Goal: Task Accomplishment & Management: Manage account settings

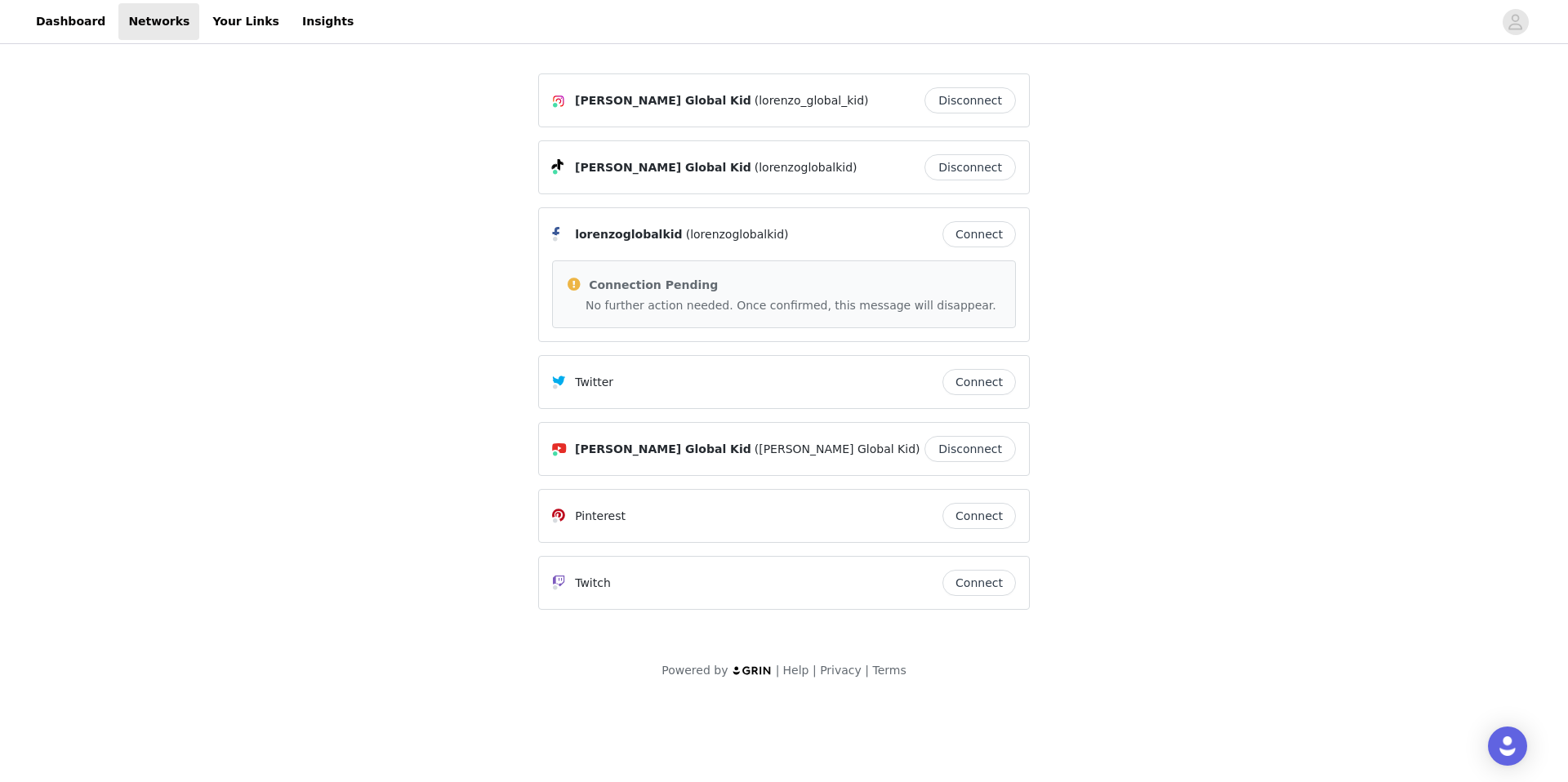
click at [987, 101] on button "Disconnect" at bounding box center [971, 100] width 92 height 26
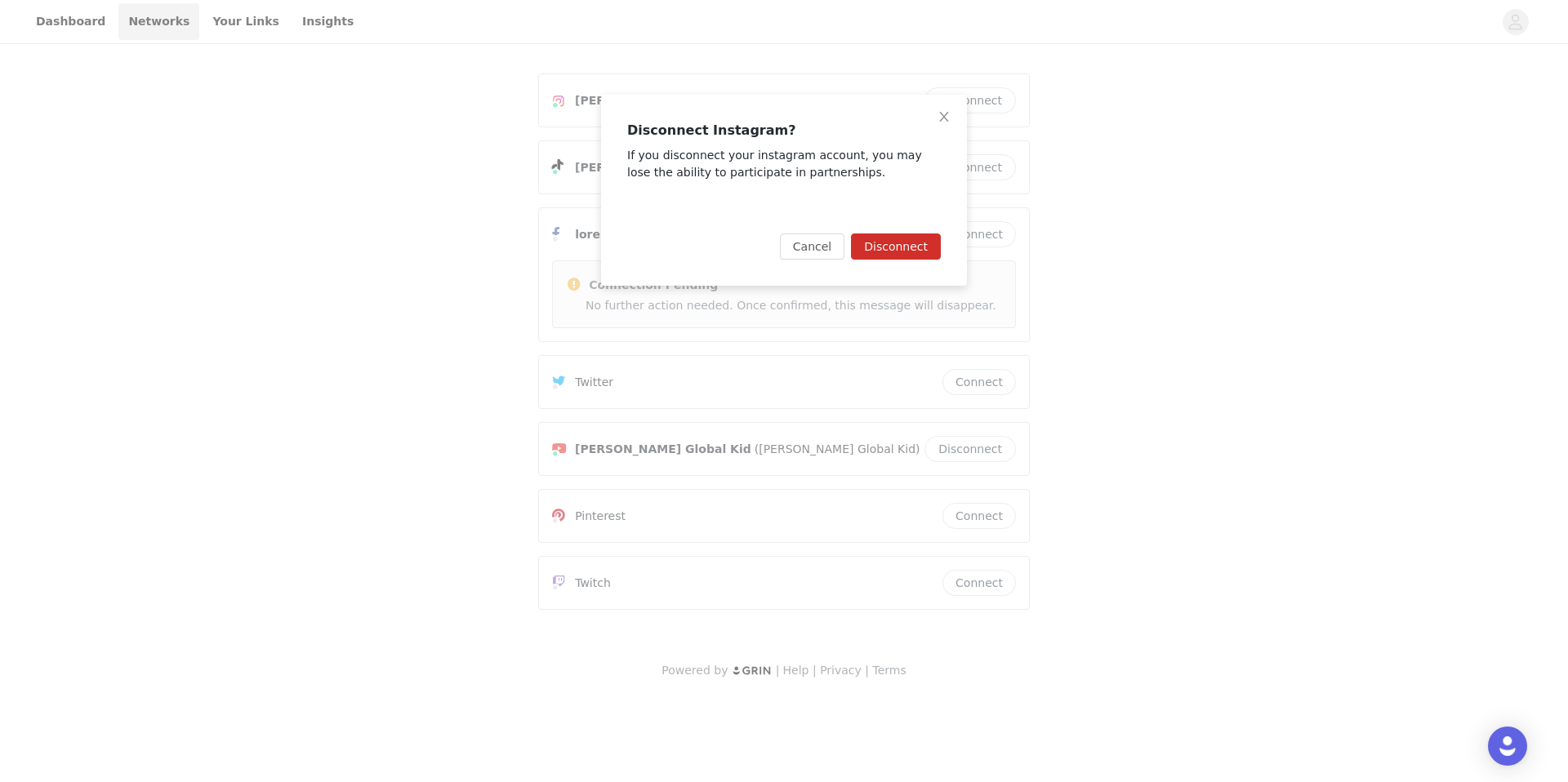
click at [894, 246] on button "Disconnect" at bounding box center [896, 246] width 90 height 26
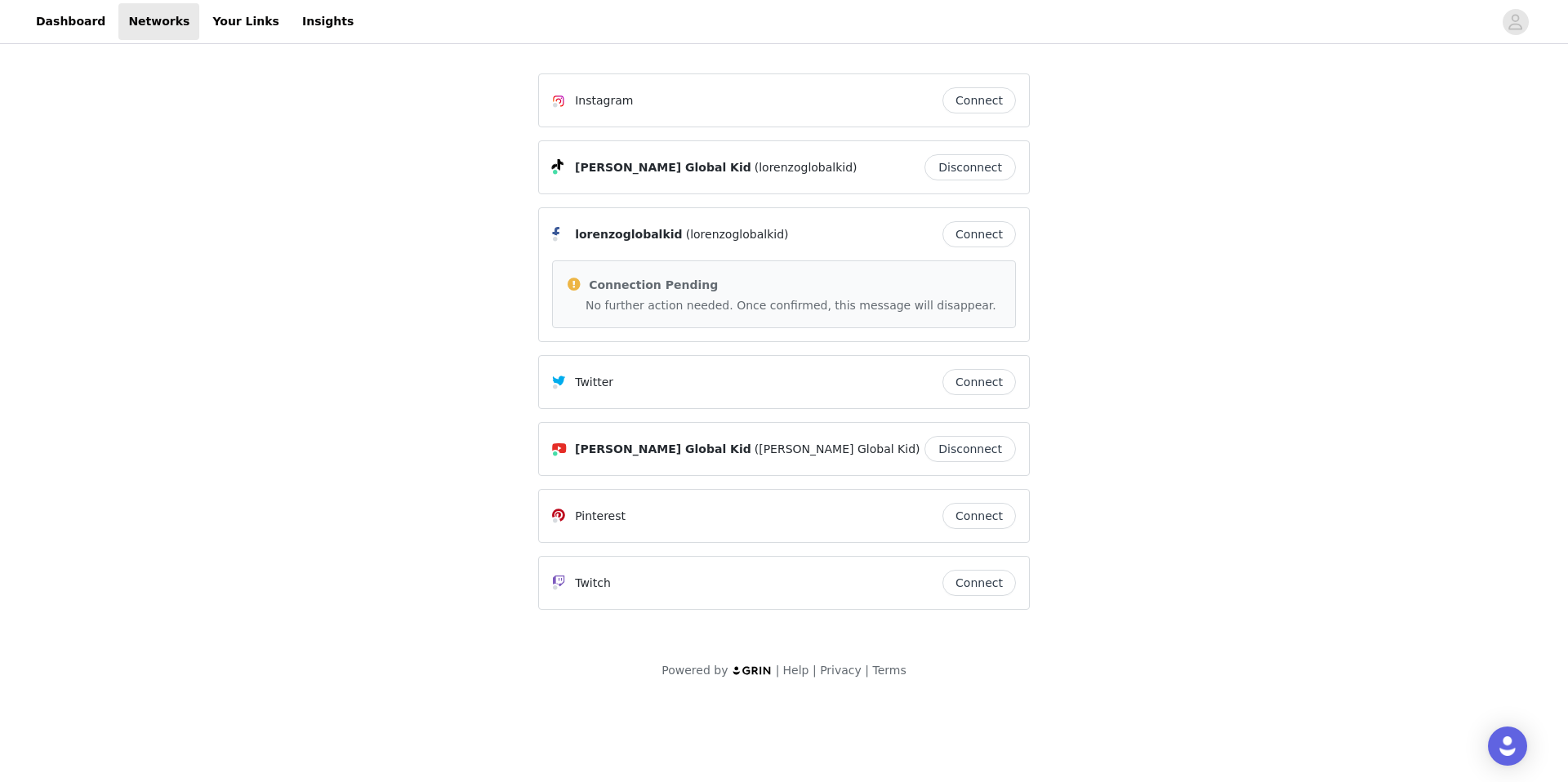
click at [979, 161] on button "Disconnect" at bounding box center [971, 167] width 92 height 26
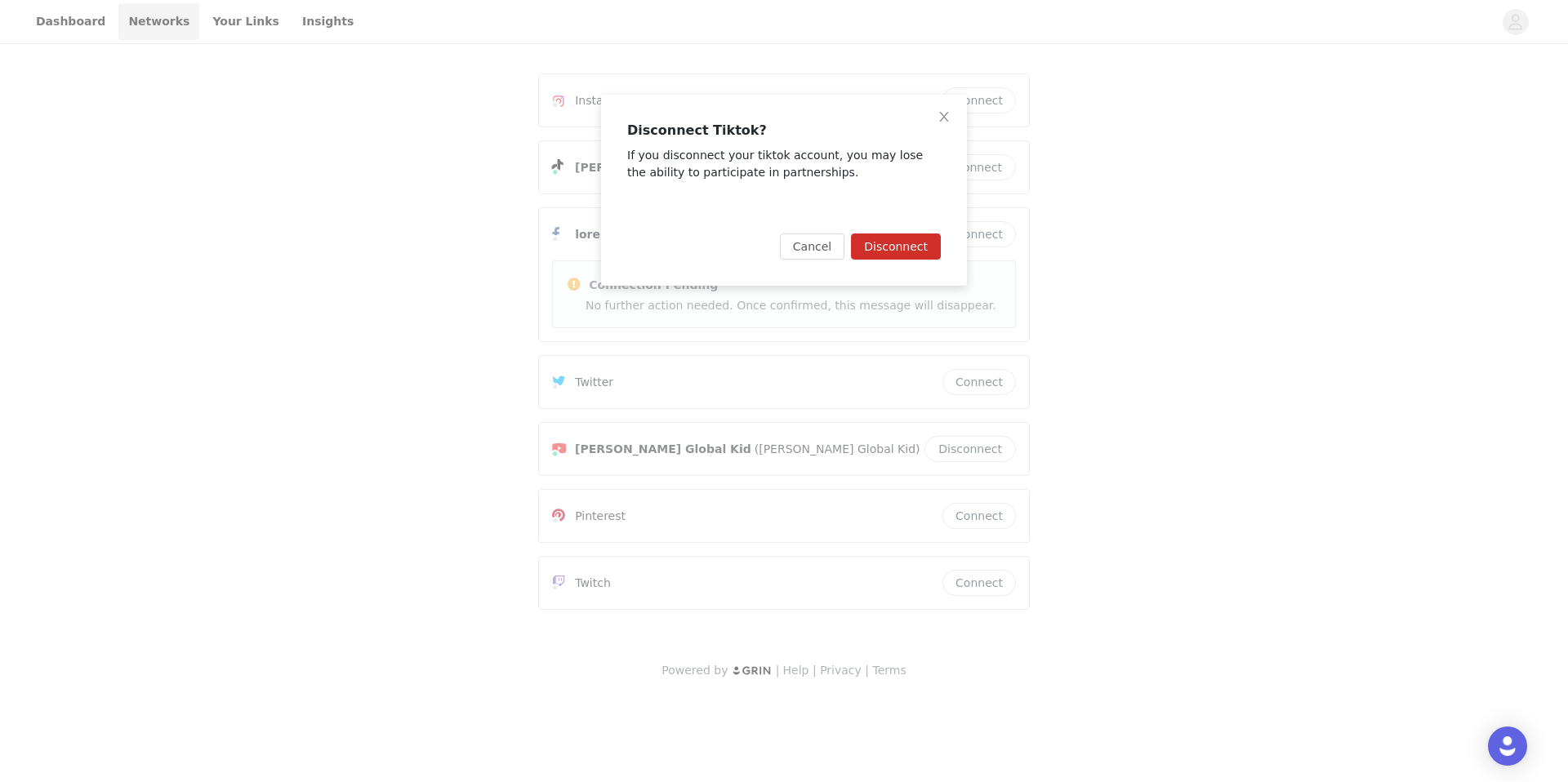
click at [912, 248] on button "Disconnect" at bounding box center [896, 246] width 90 height 26
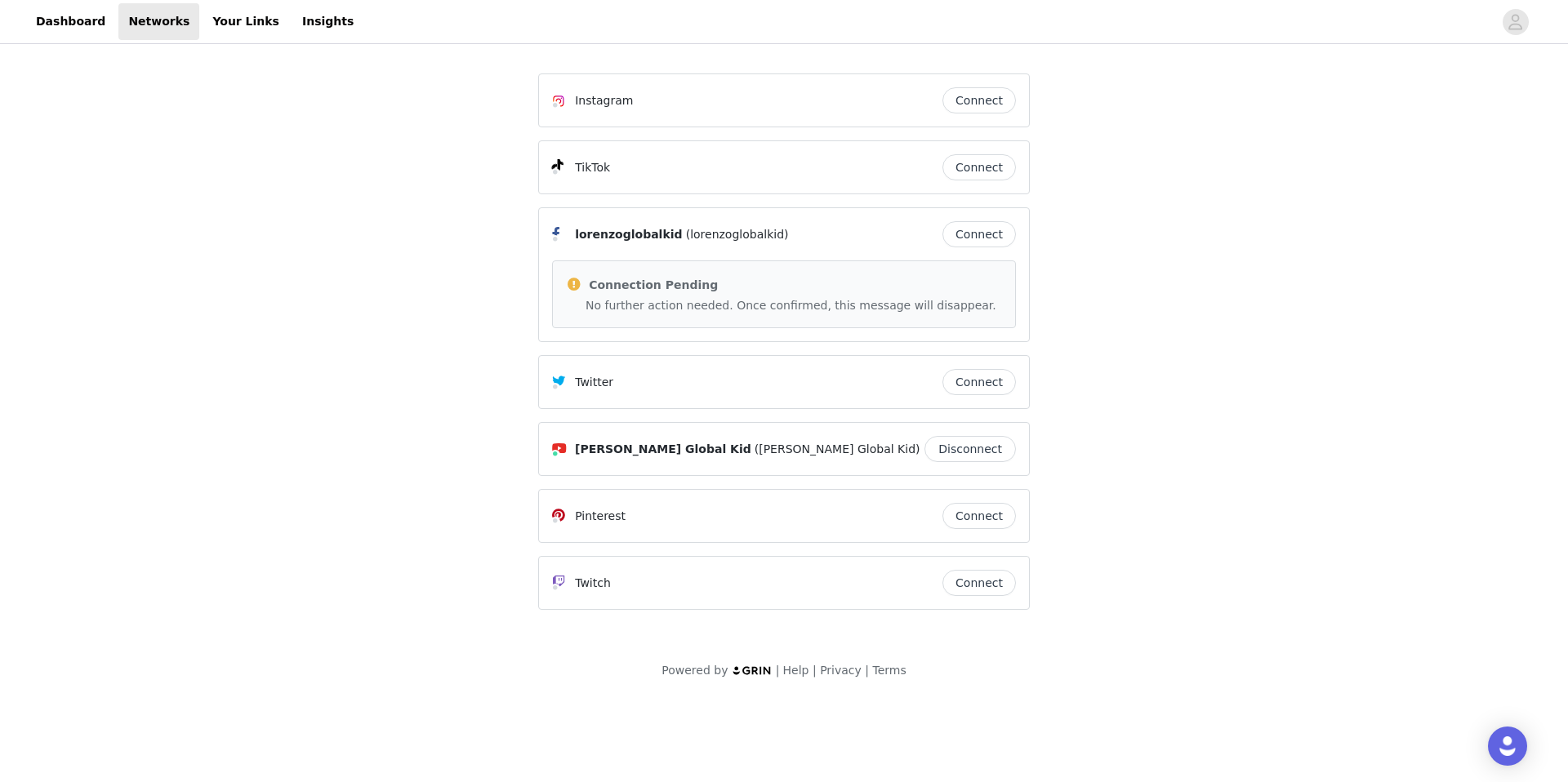
click at [981, 447] on button "Disconnect" at bounding box center [971, 449] width 92 height 26
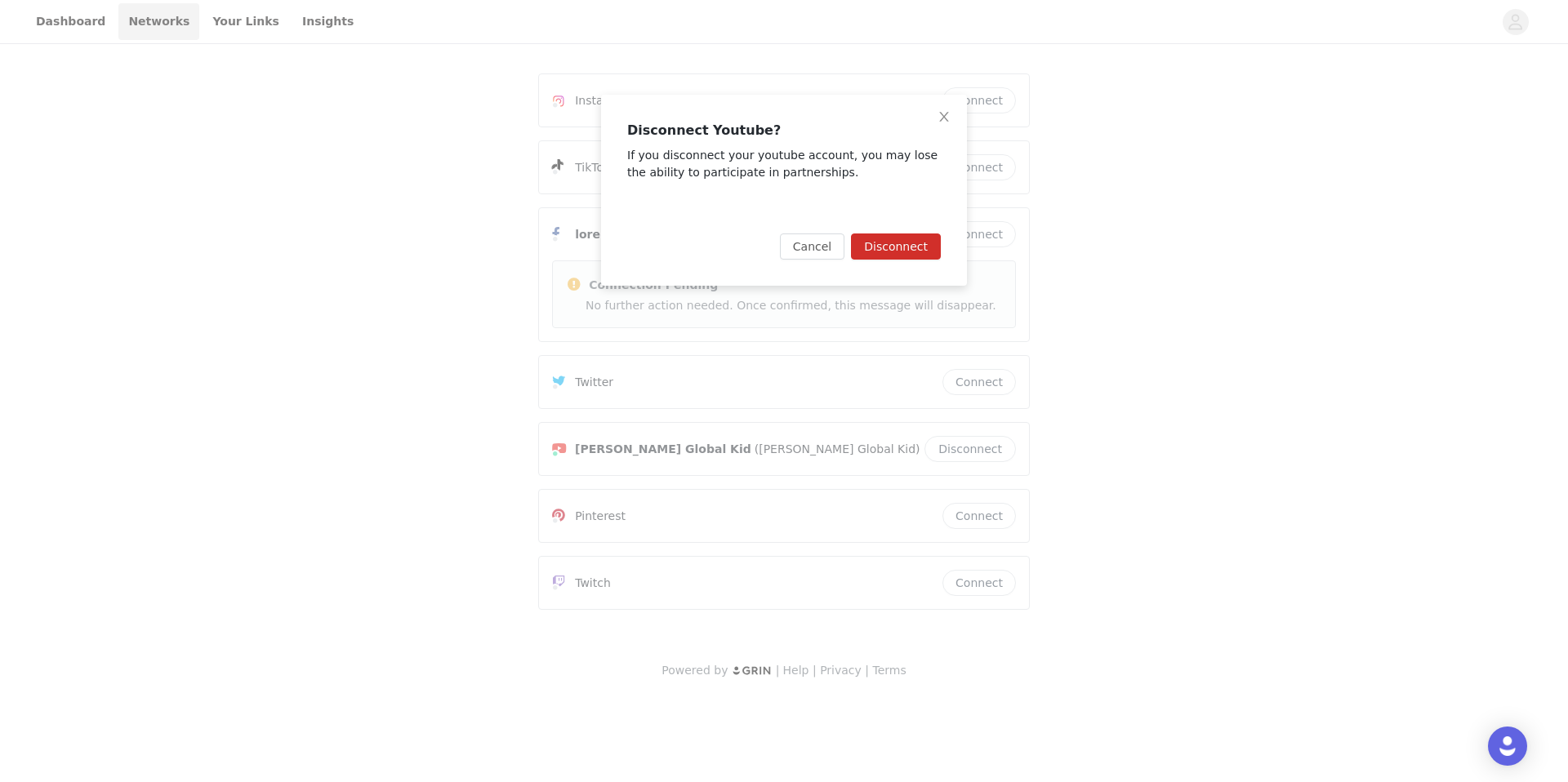
click at [926, 252] on button "Disconnect" at bounding box center [896, 246] width 90 height 26
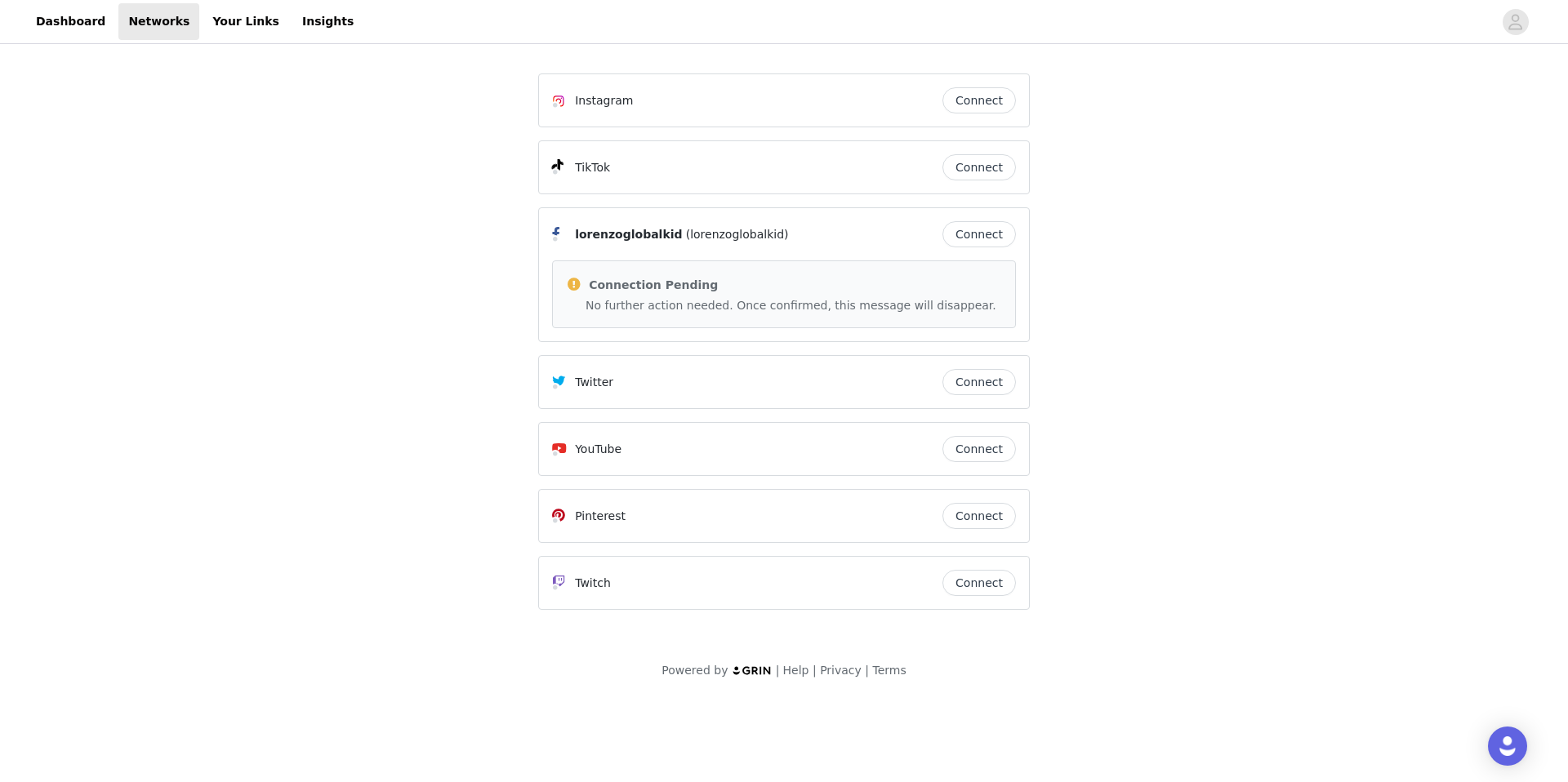
click at [991, 94] on button "Connect" at bounding box center [980, 100] width 74 height 26
click at [971, 445] on button "Connect" at bounding box center [980, 449] width 74 height 26
click at [220, 28] on link "Your Links" at bounding box center [246, 22] width 86 height 37
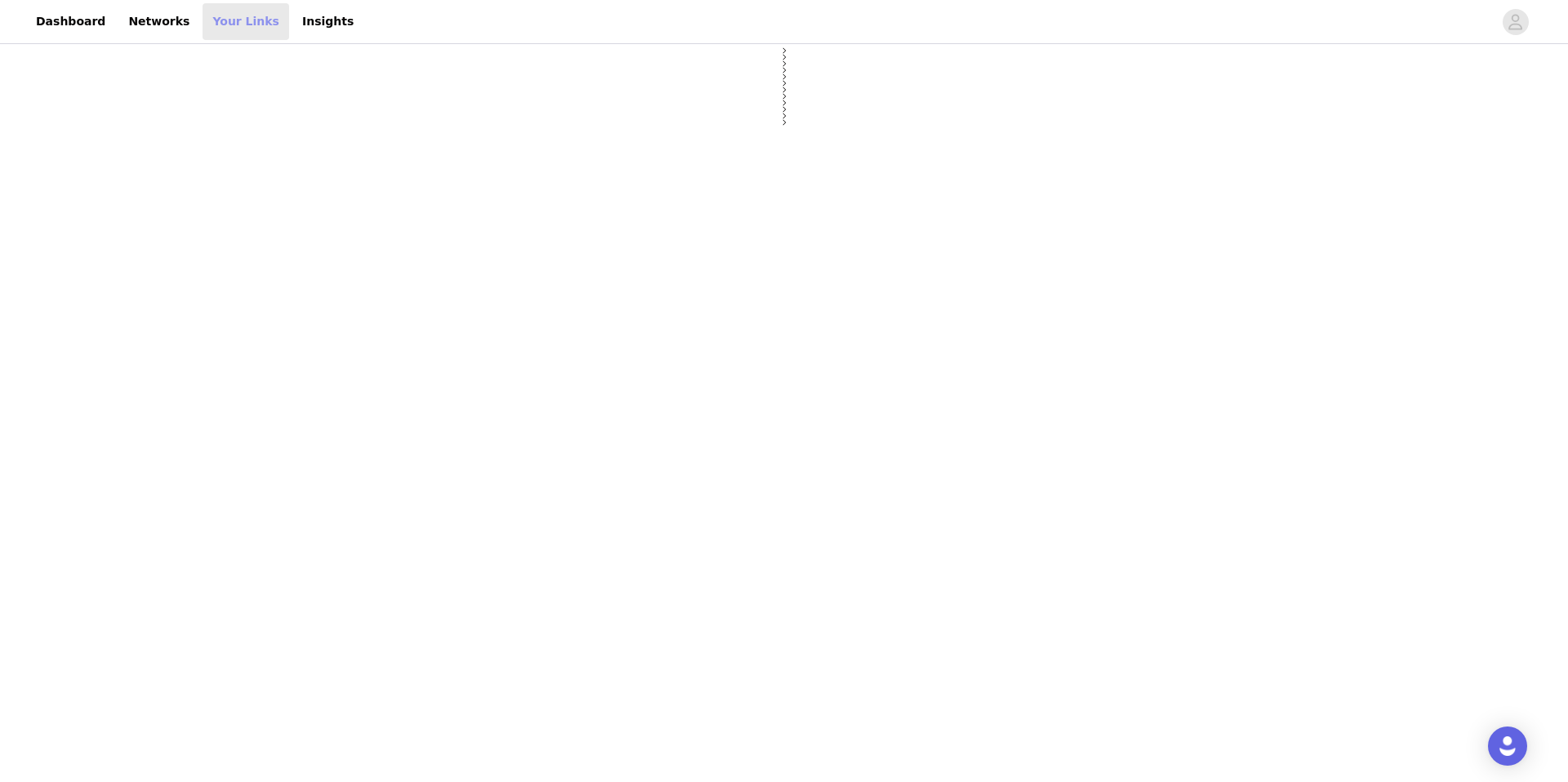
select select "12"
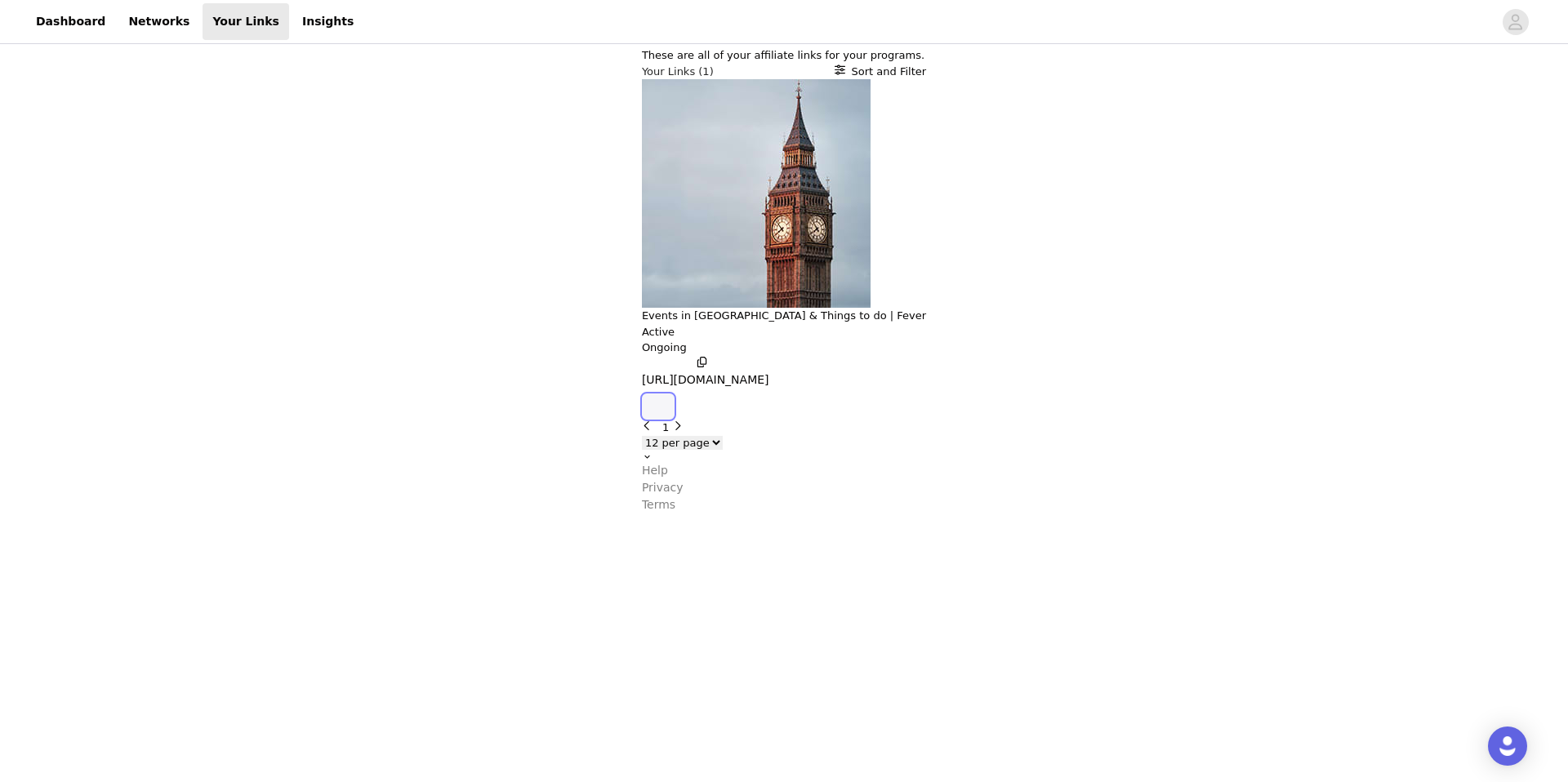
click at [674, 408] on icon "button" at bounding box center [669, 416] width 9 height 16
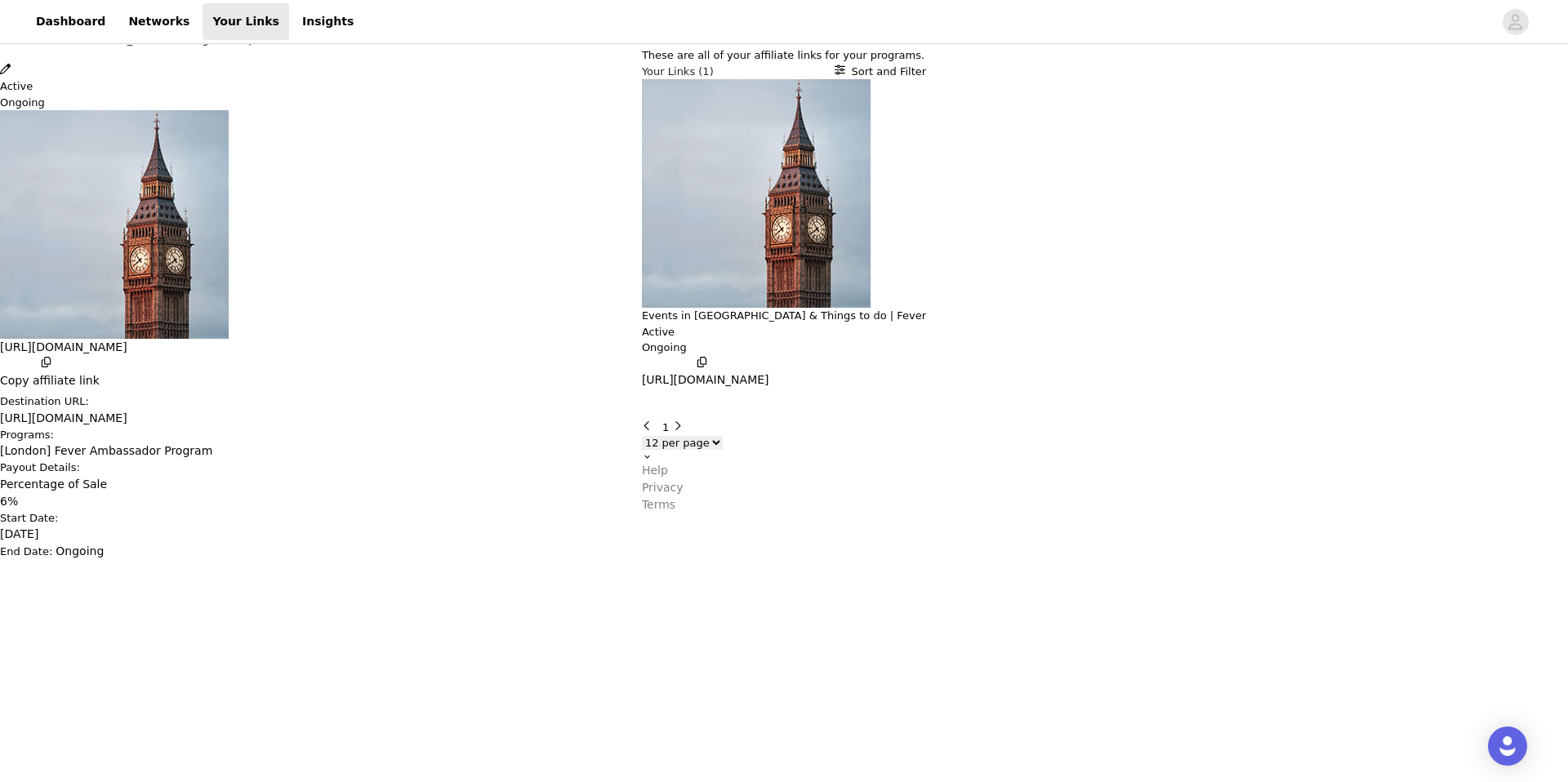
scroll to position [101, 0]
click at [11, 16] on button "Close" at bounding box center [5, 8] width 11 height 16
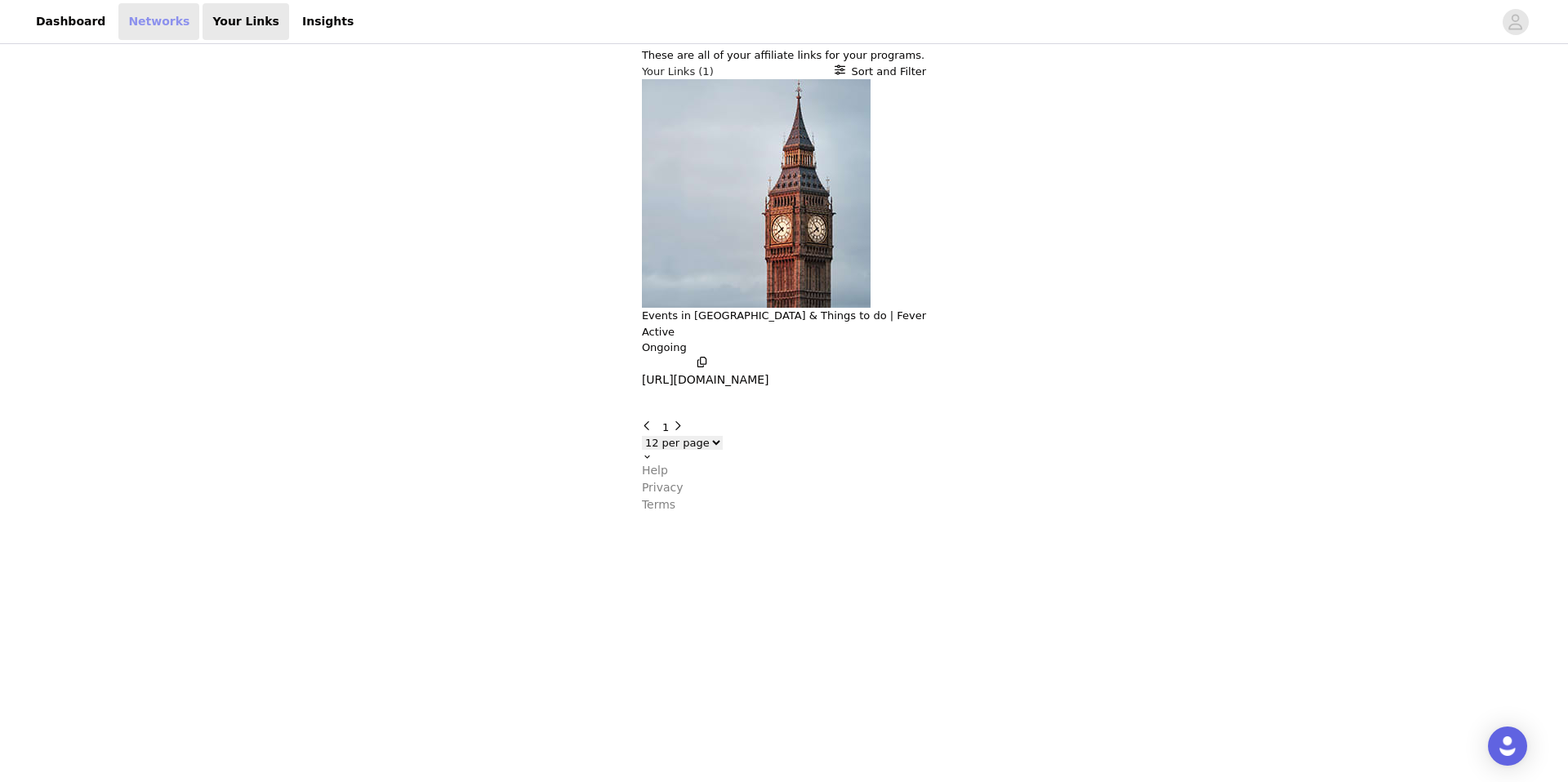
click at [154, 21] on link "Networks" at bounding box center [159, 22] width 81 height 37
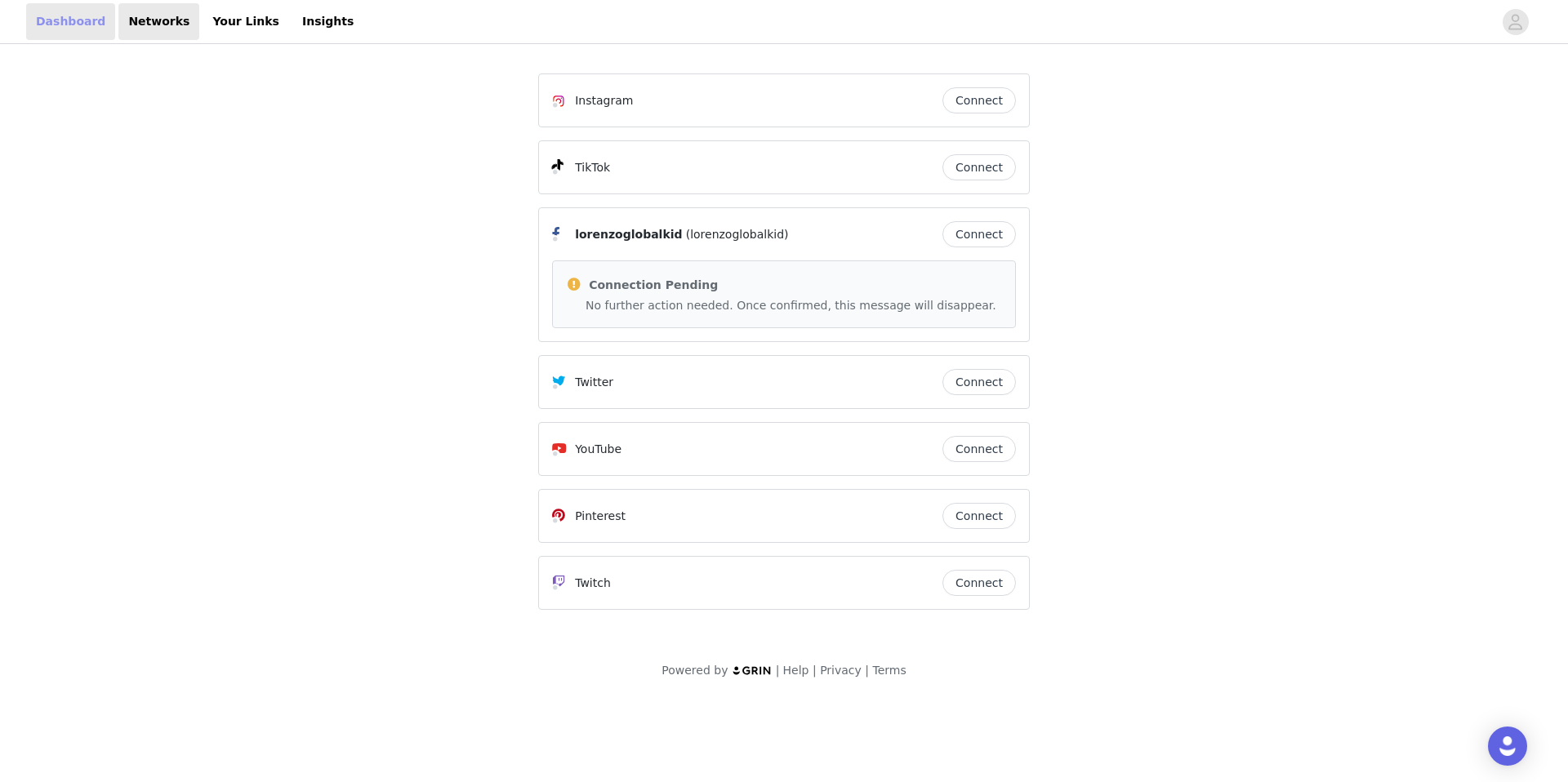
click at [76, 20] on link "Dashboard" at bounding box center [70, 22] width 89 height 37
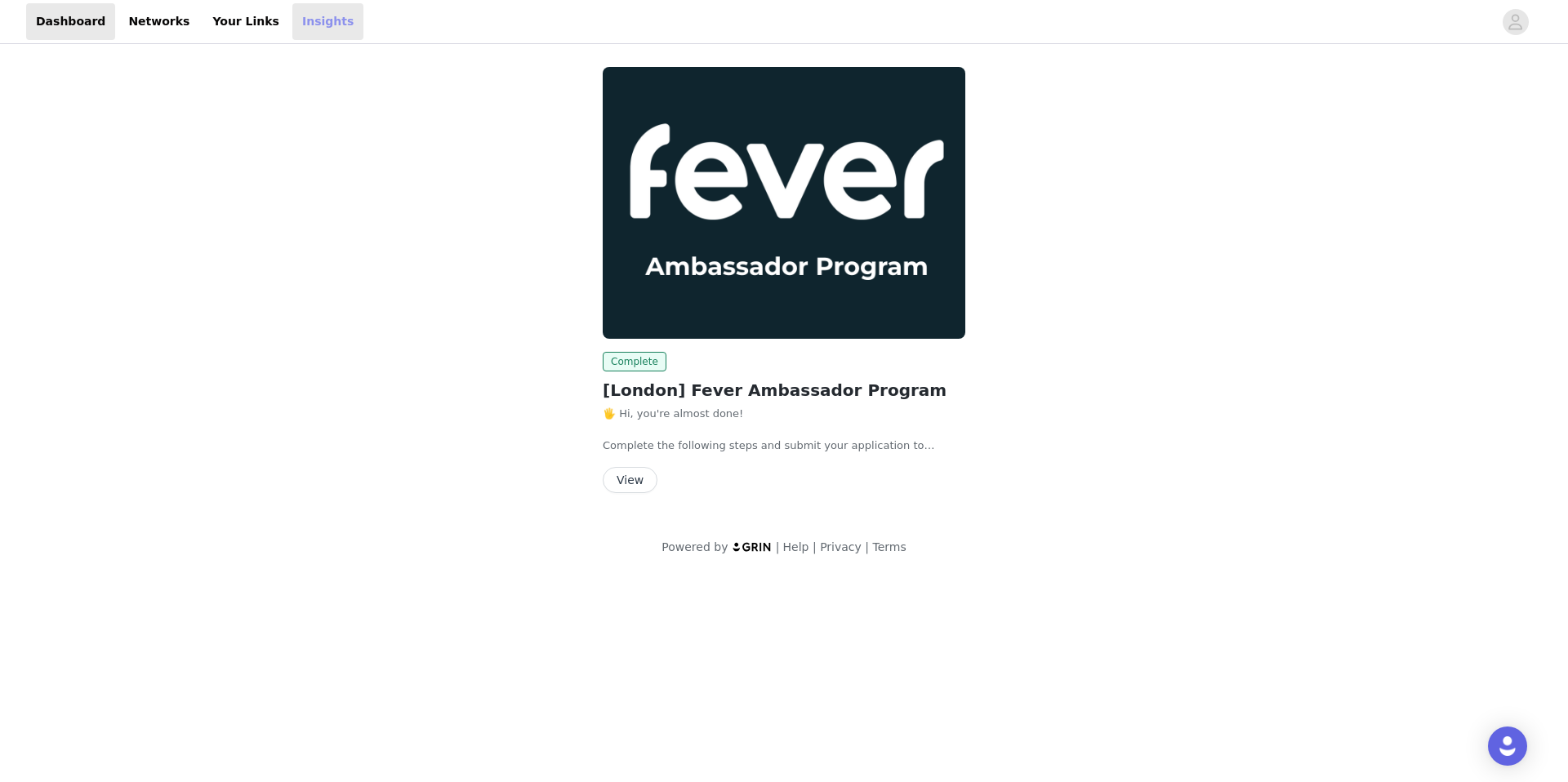
click at [307, 22] on link "Insights" at bounding box center [328, 22] width 71 height 37
